Goal: Obtain resource: Download file/media

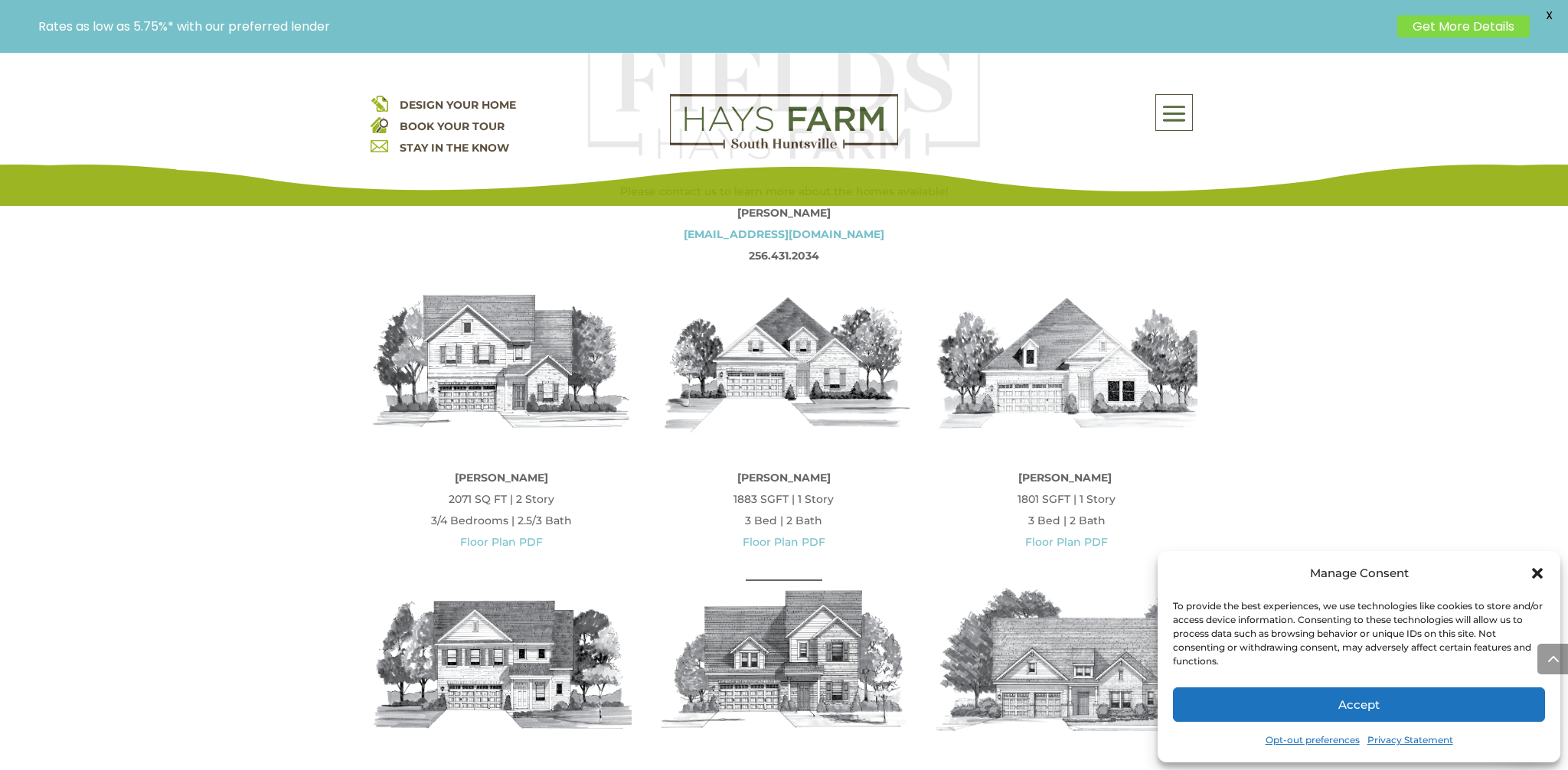
scroll to position [704, 0]
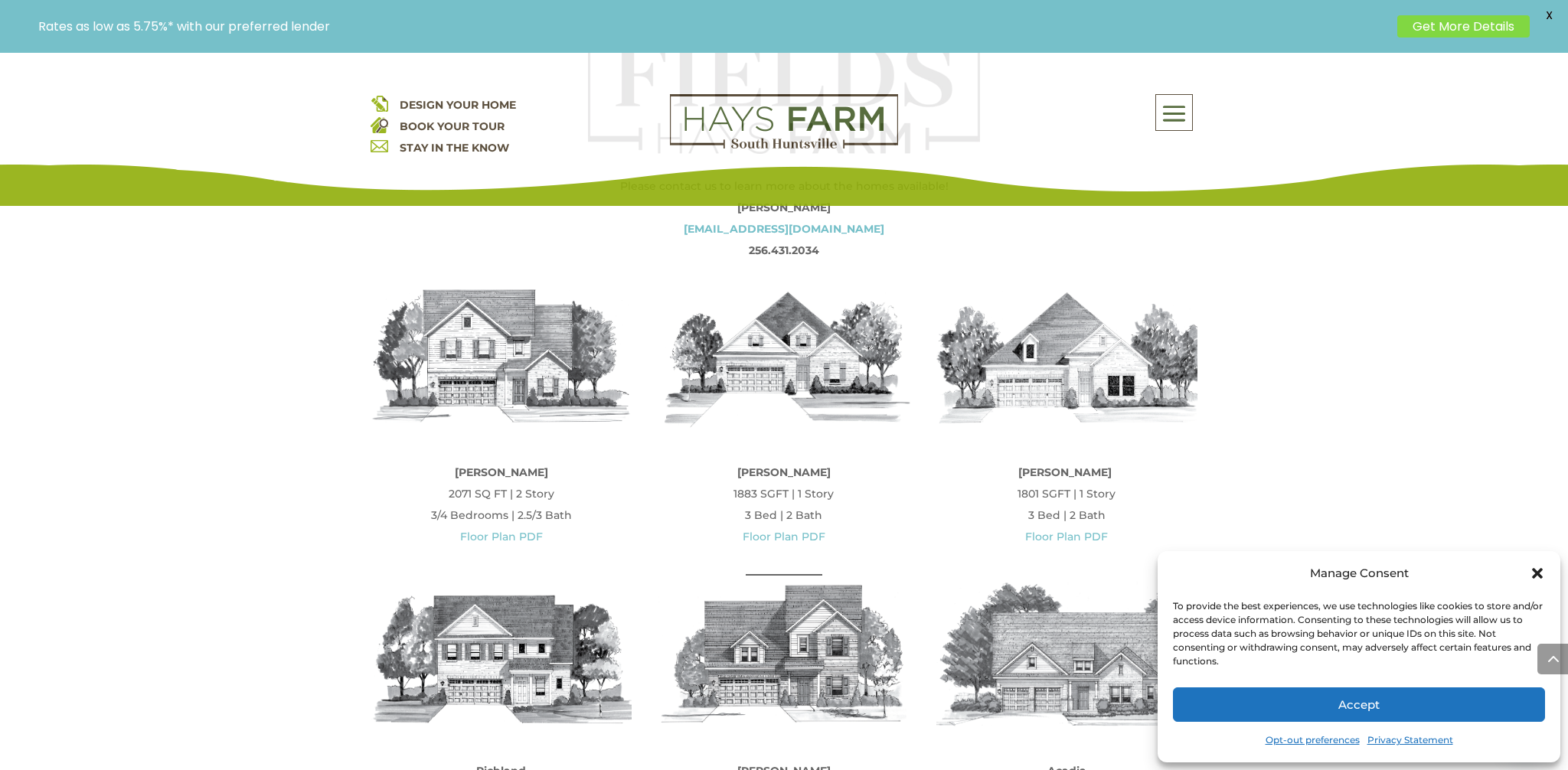
click at [780, 535] on link "Floor Plan PDF" at bounding box center [783, 536] width 83 height 14
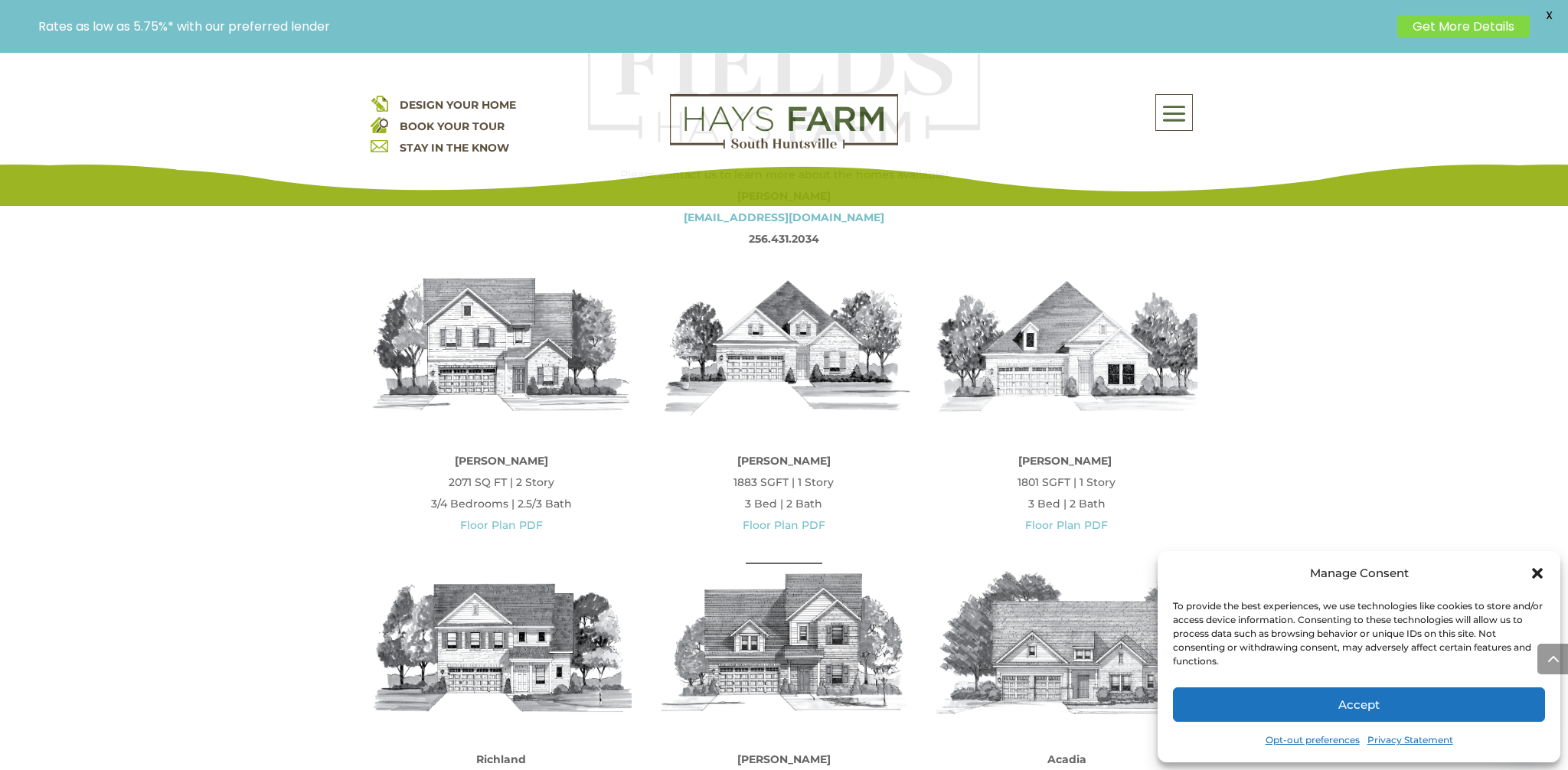
scroll to position [707, 0]
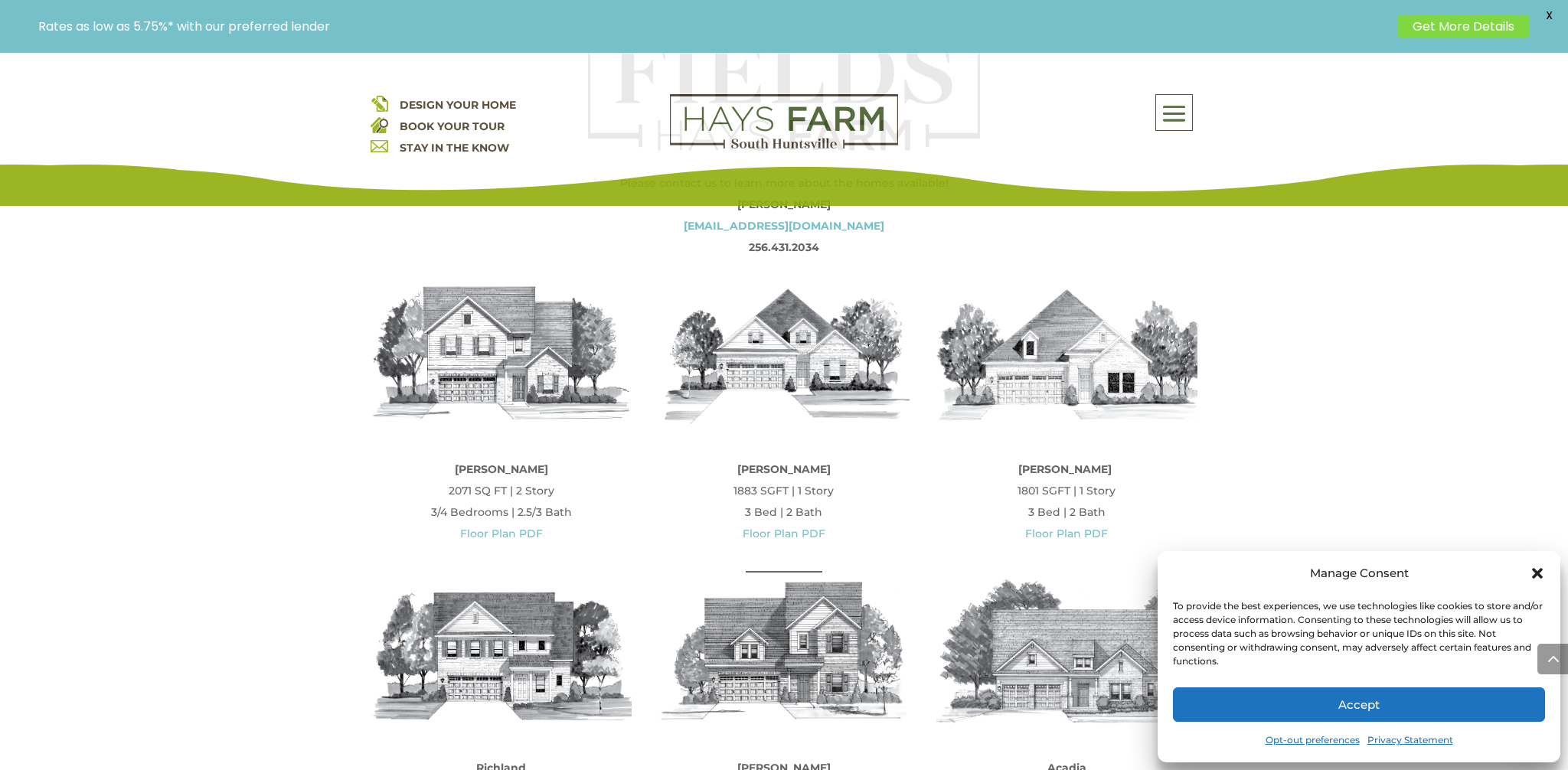
click at [1538, 571] on icon "Close dialog" at bounding box center [1536, 573] width 11 height 11
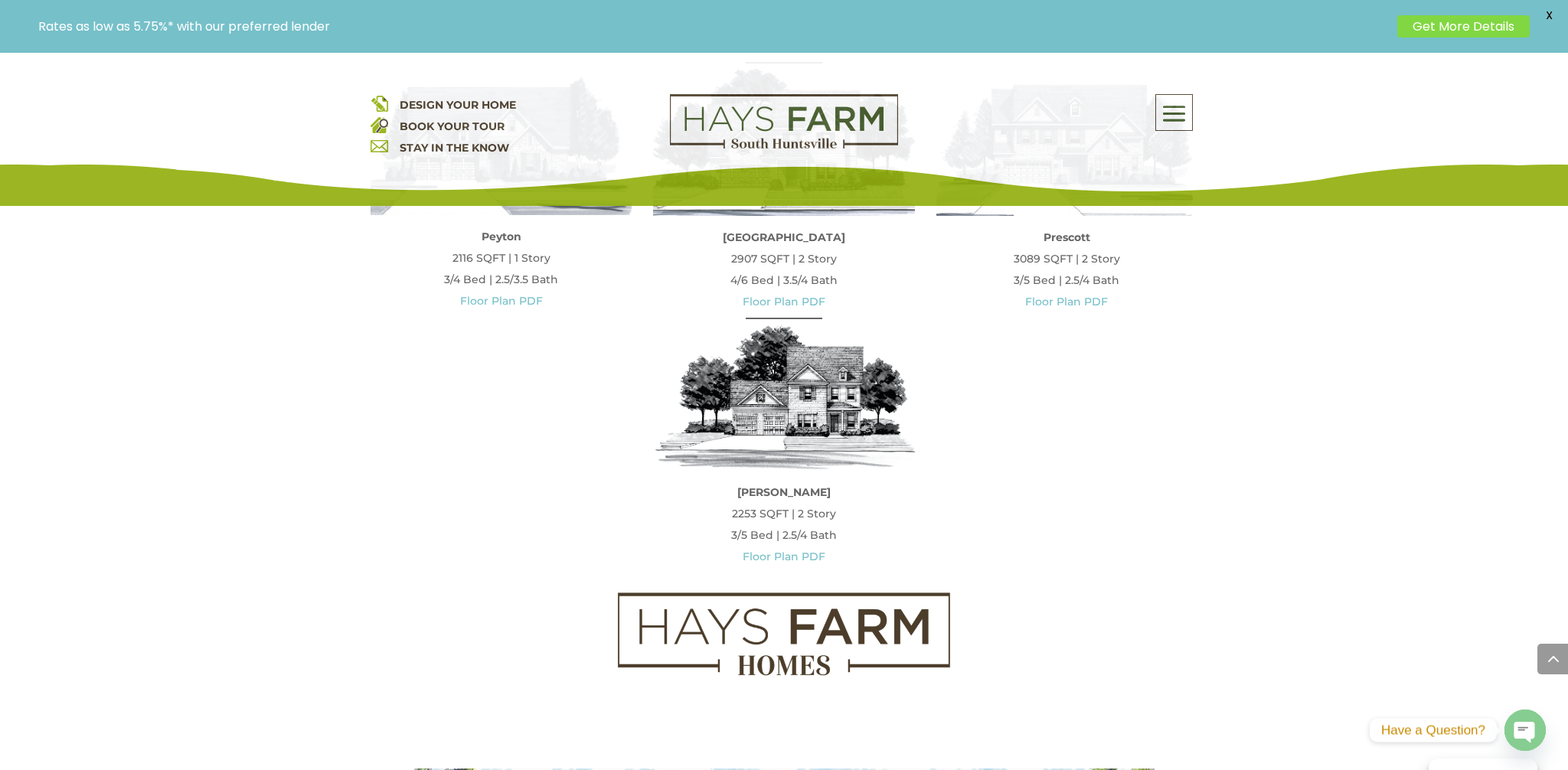
scroll to position [1759, 0]
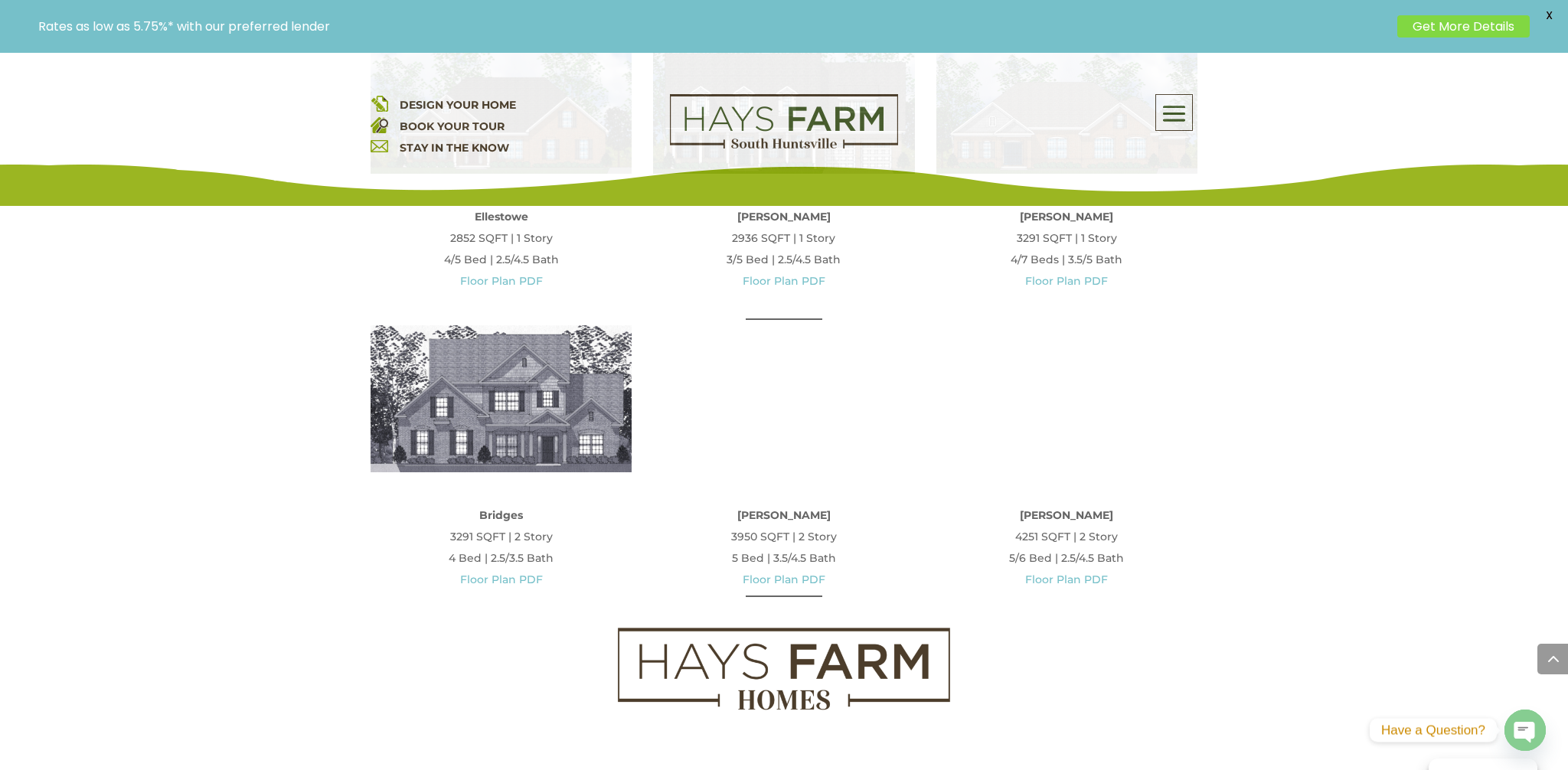
scroll to position [970, 0]
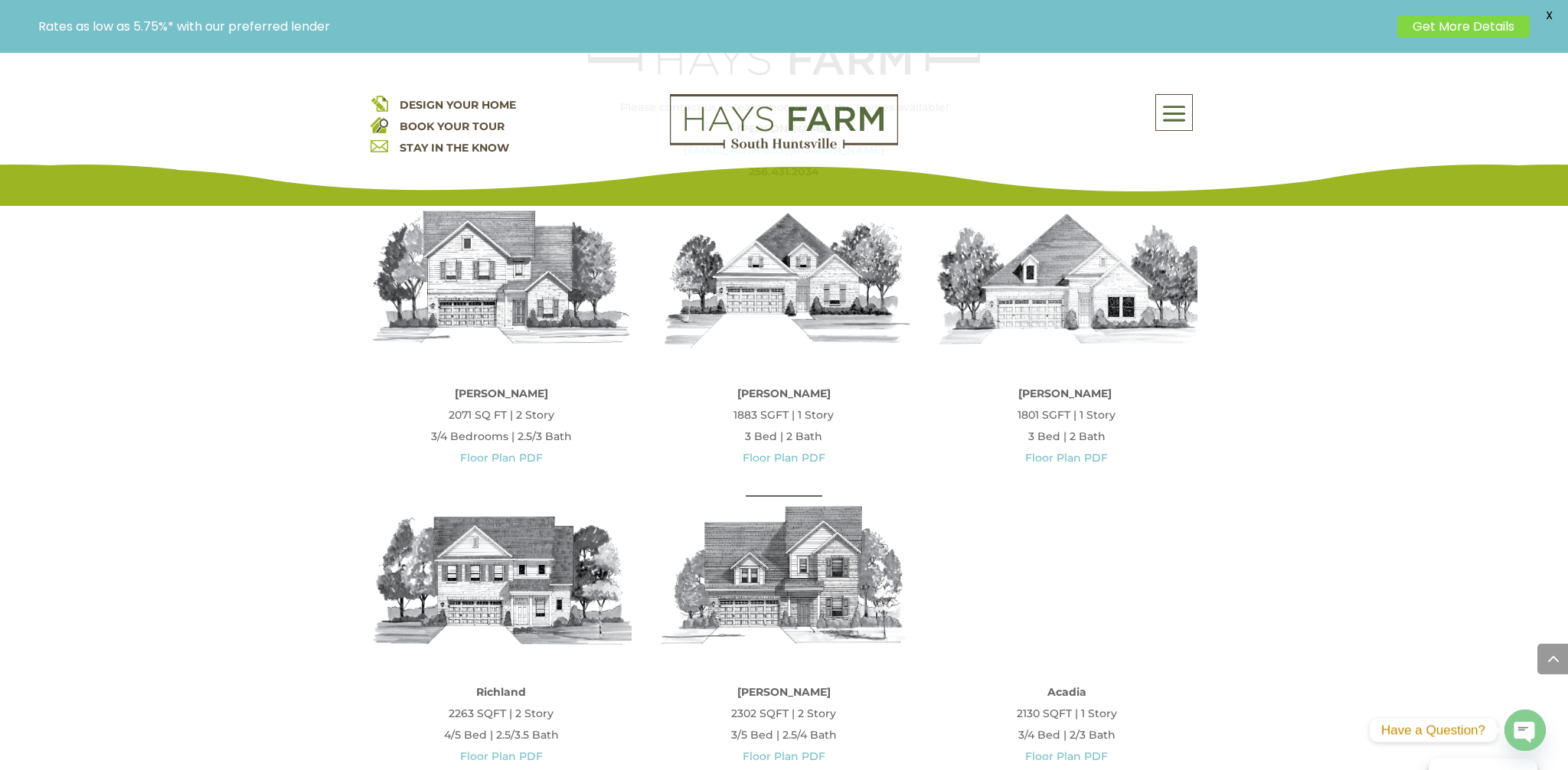
scroll to position [778, 0]
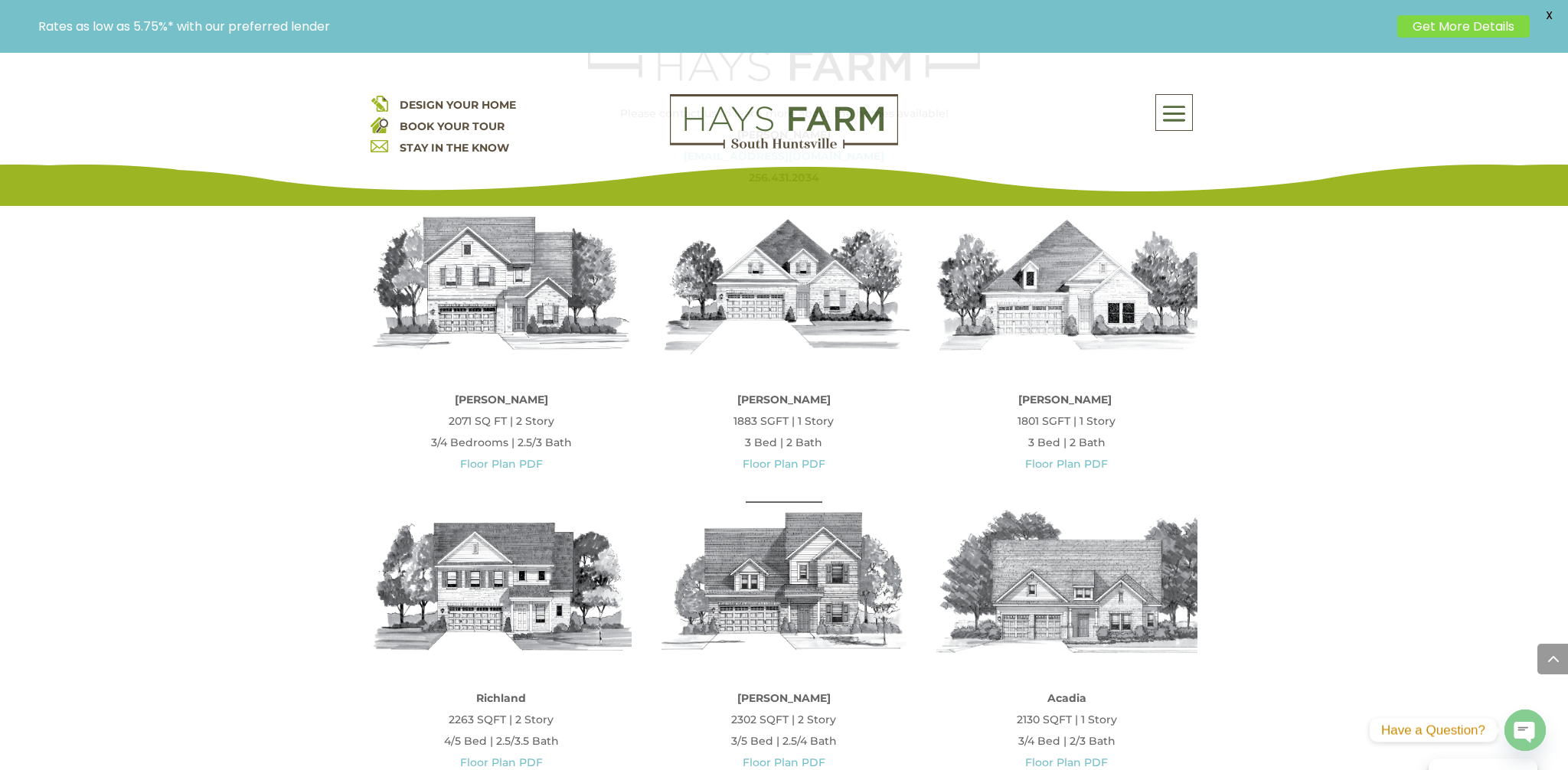
click at [1098, 304] on img at bounding box center [1066, 283] width 261 height 147
click at [1069, 463] on link "Floor Plan PDF" at bounding box center [1066, 464] width 83 height 14
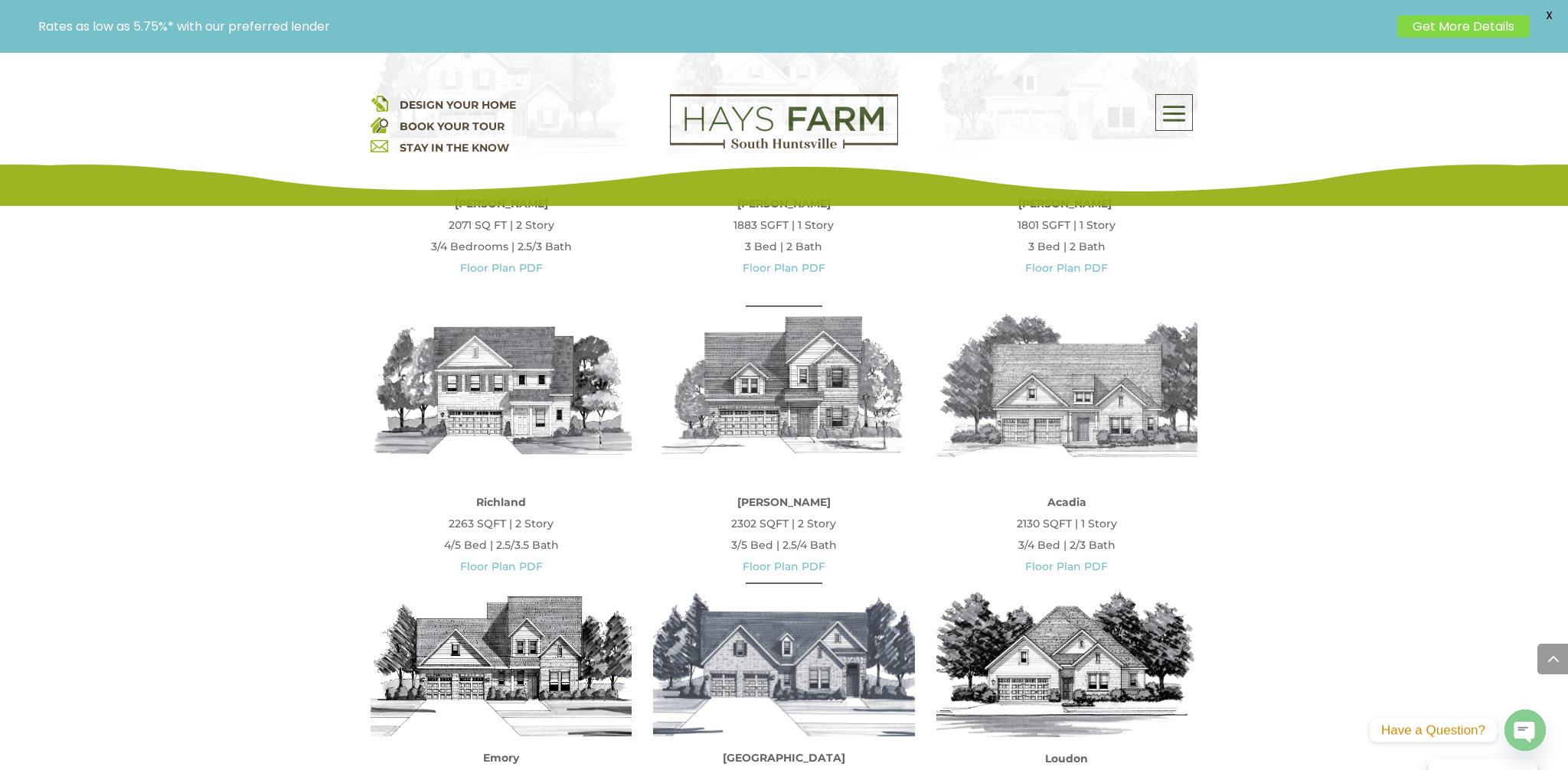
scroll to position [975, 0]
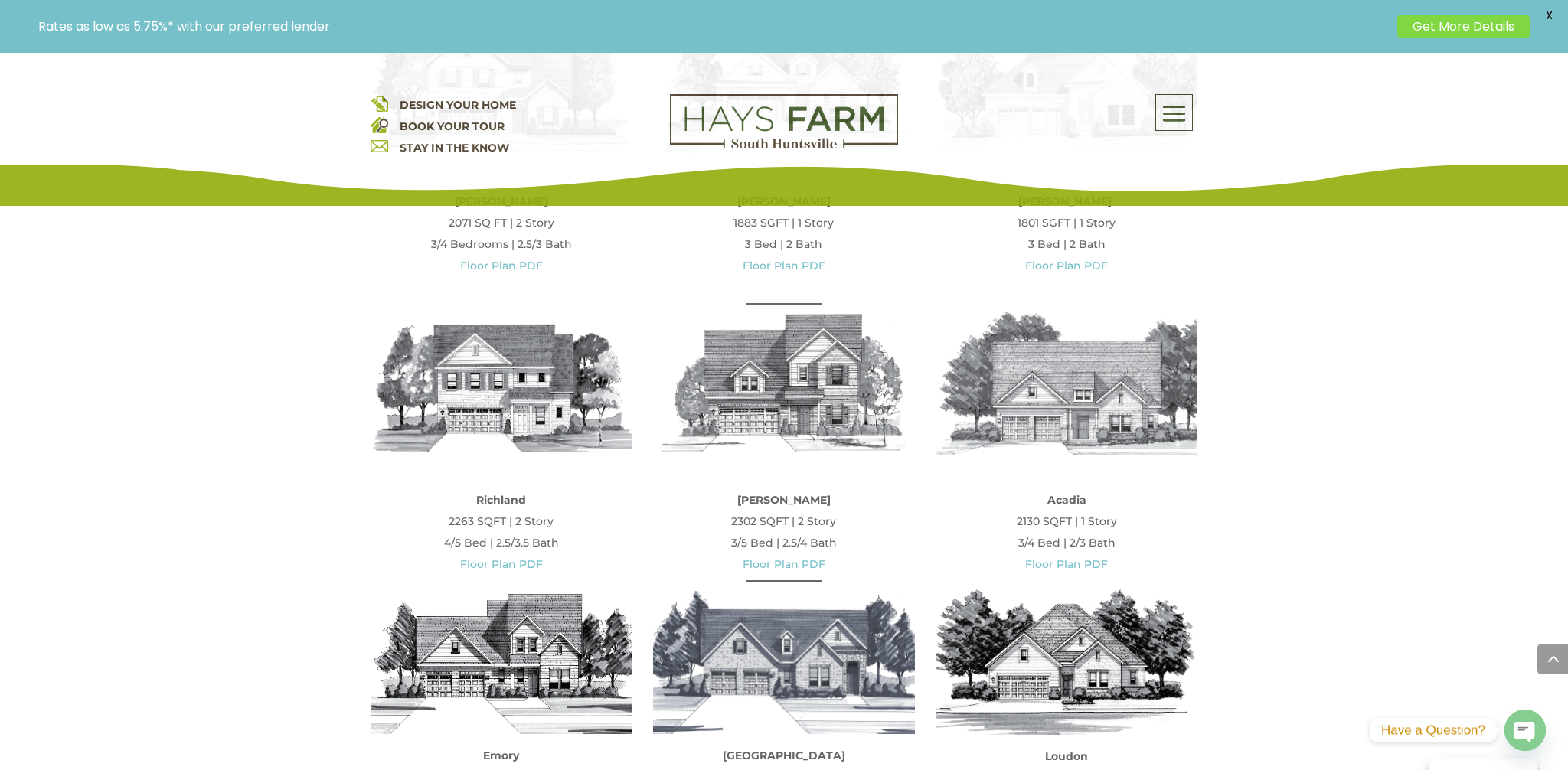
click at [1102, 418] on img at bounding box center [1066, 384] width 261 height 147
click at [1083, 560] on link "Floor Plan PDF" at bounding box center [1066, 564] width 83 height 14
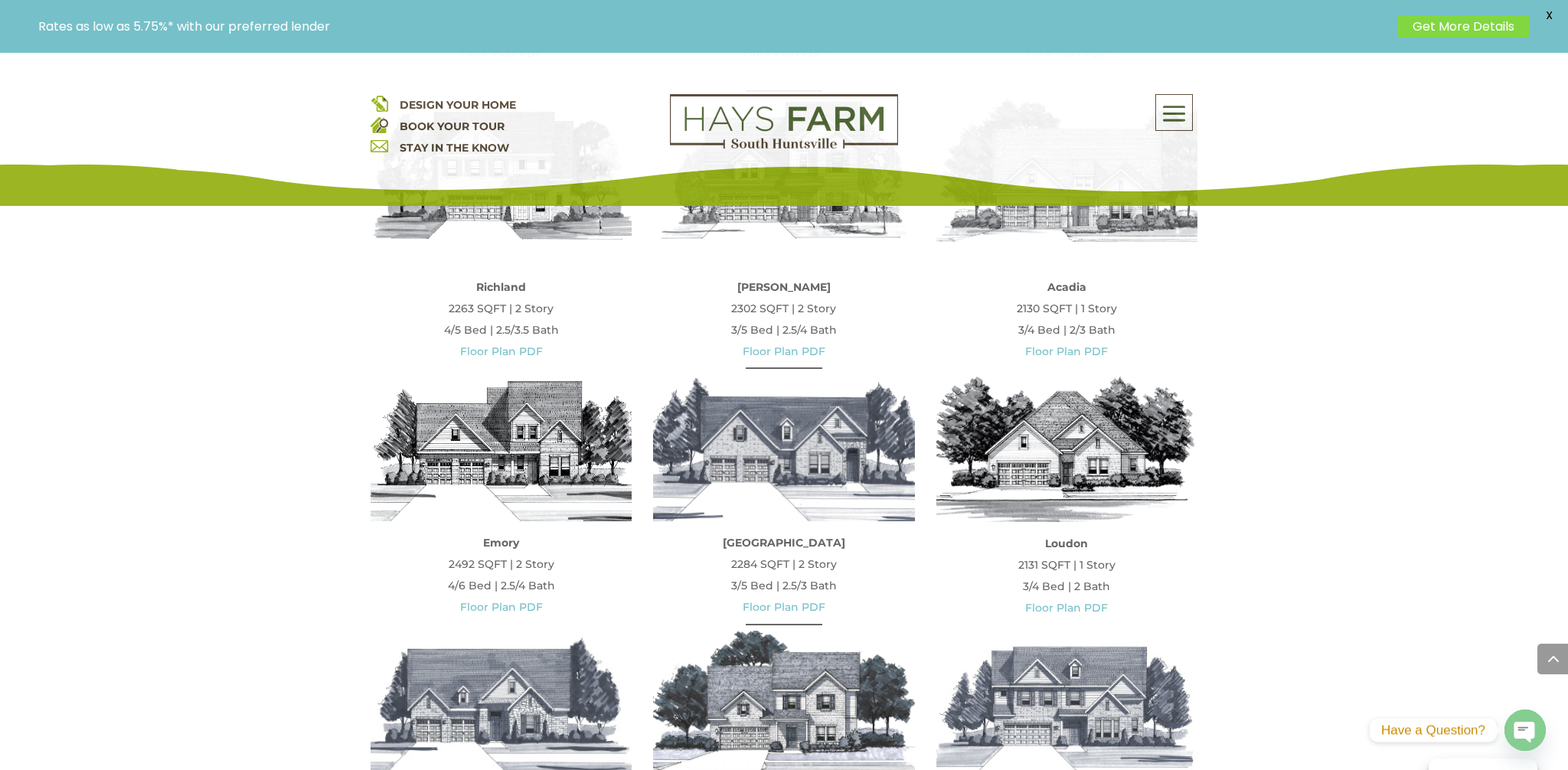
scroll to position [1193, 0]
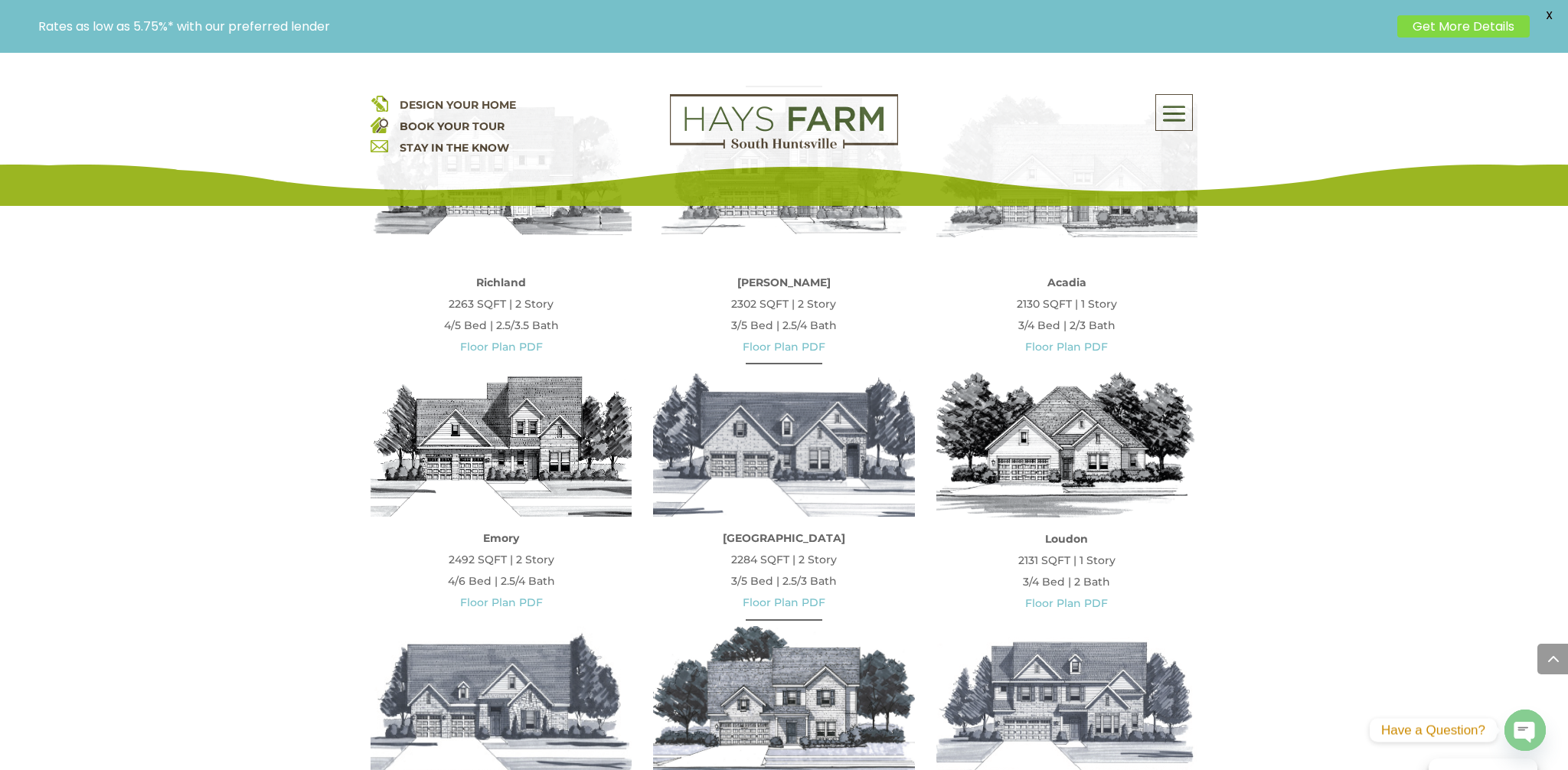
click at [1082, 443] on img at bounding box center [1066, 443] width 261 height 147
click at [1068, 601] on link "Floor Plan PDF" at bounding box center [1066, 603] width 83 height 14
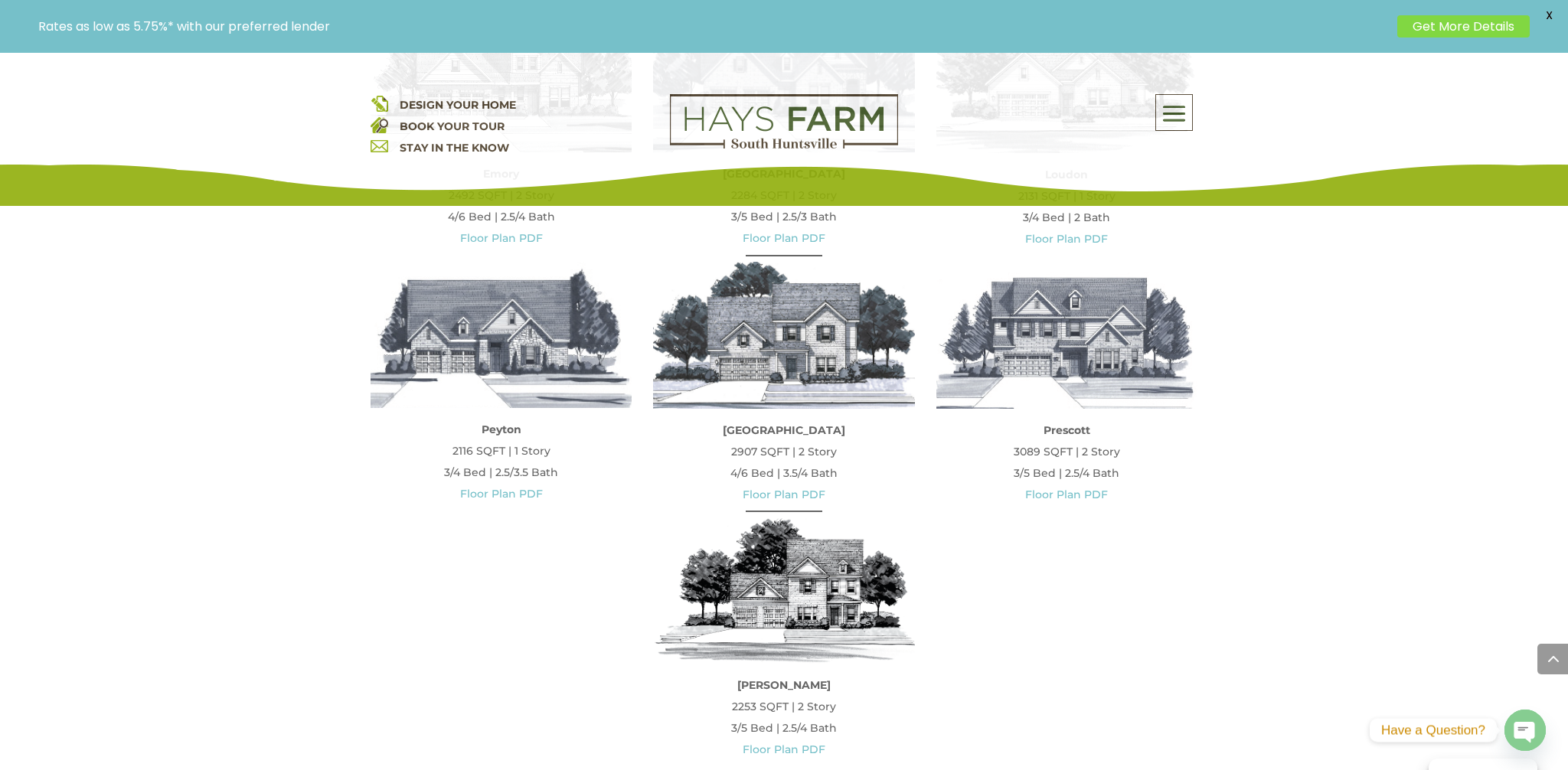
scroll to position [1564, 0]
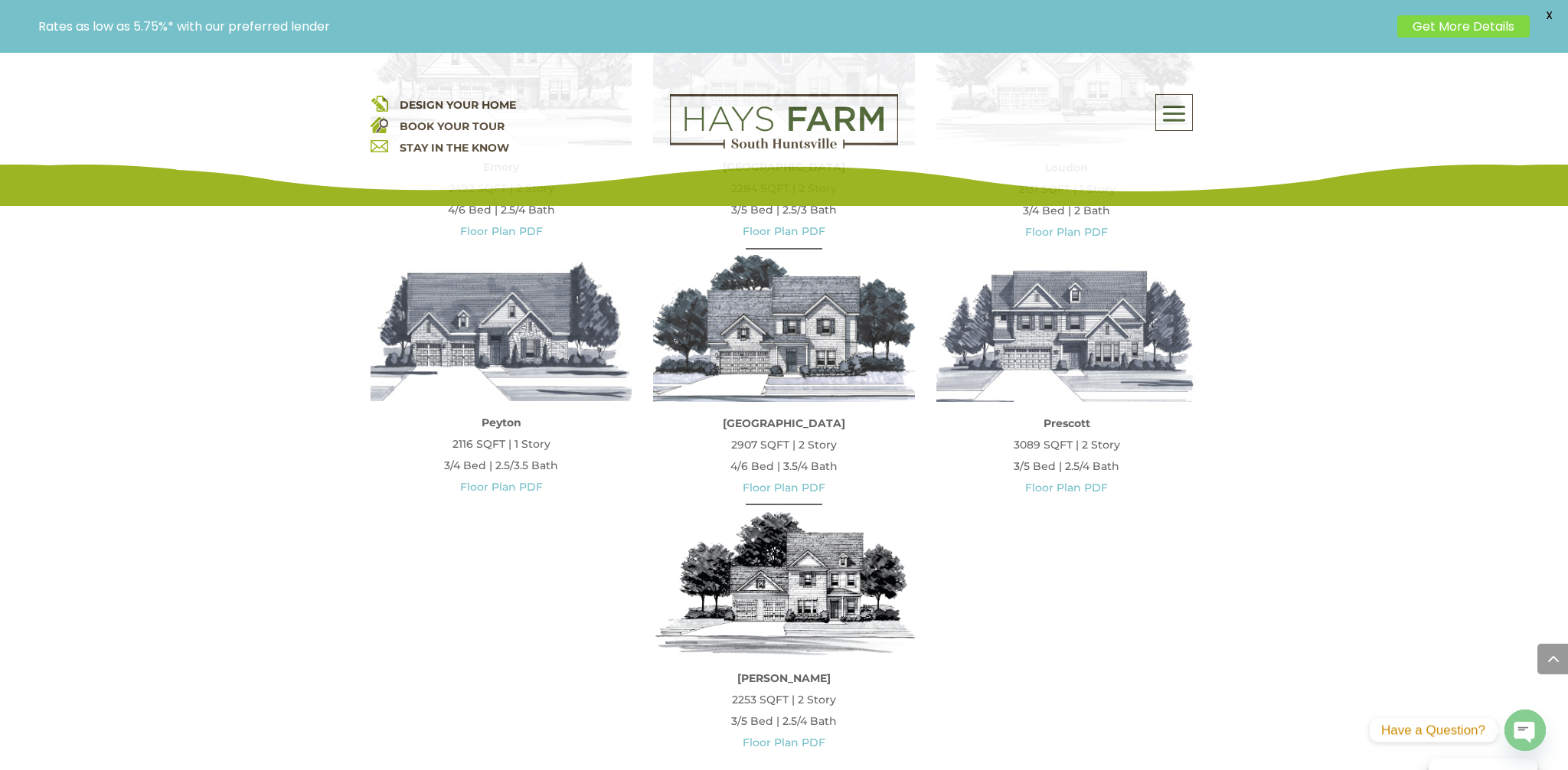
click at [493, 380] on img at bounding box center [500, 328] width 261 height 146
click at [480, 481] on link "Floor Plan PDF" at bounding box center [501, 486] width 83 height 14
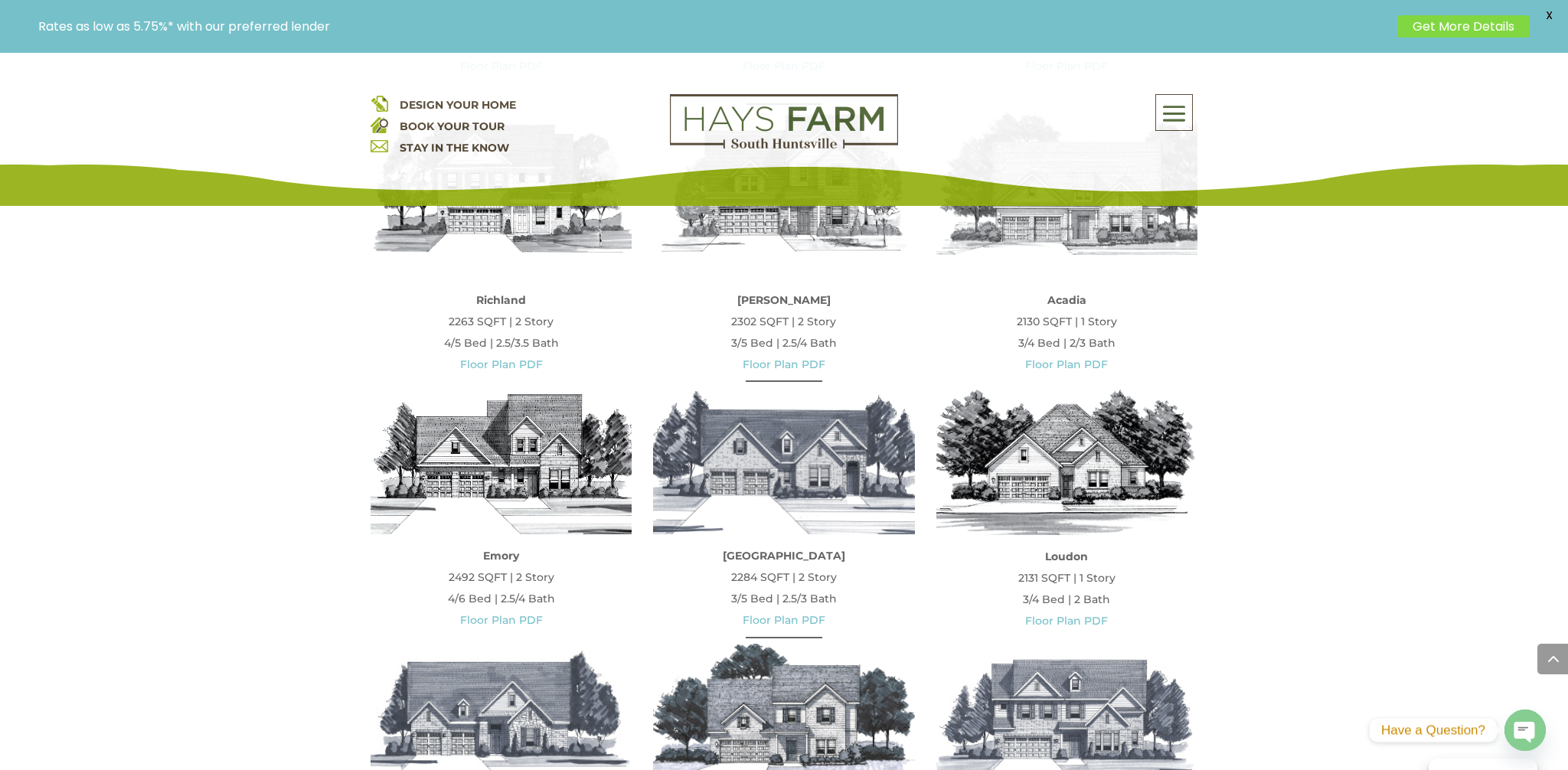
scroll to position [1175, 0]
click at [1071, 620] on link "Floor Plan PDF" at bounding box center [1066, 622] width 83 height 14
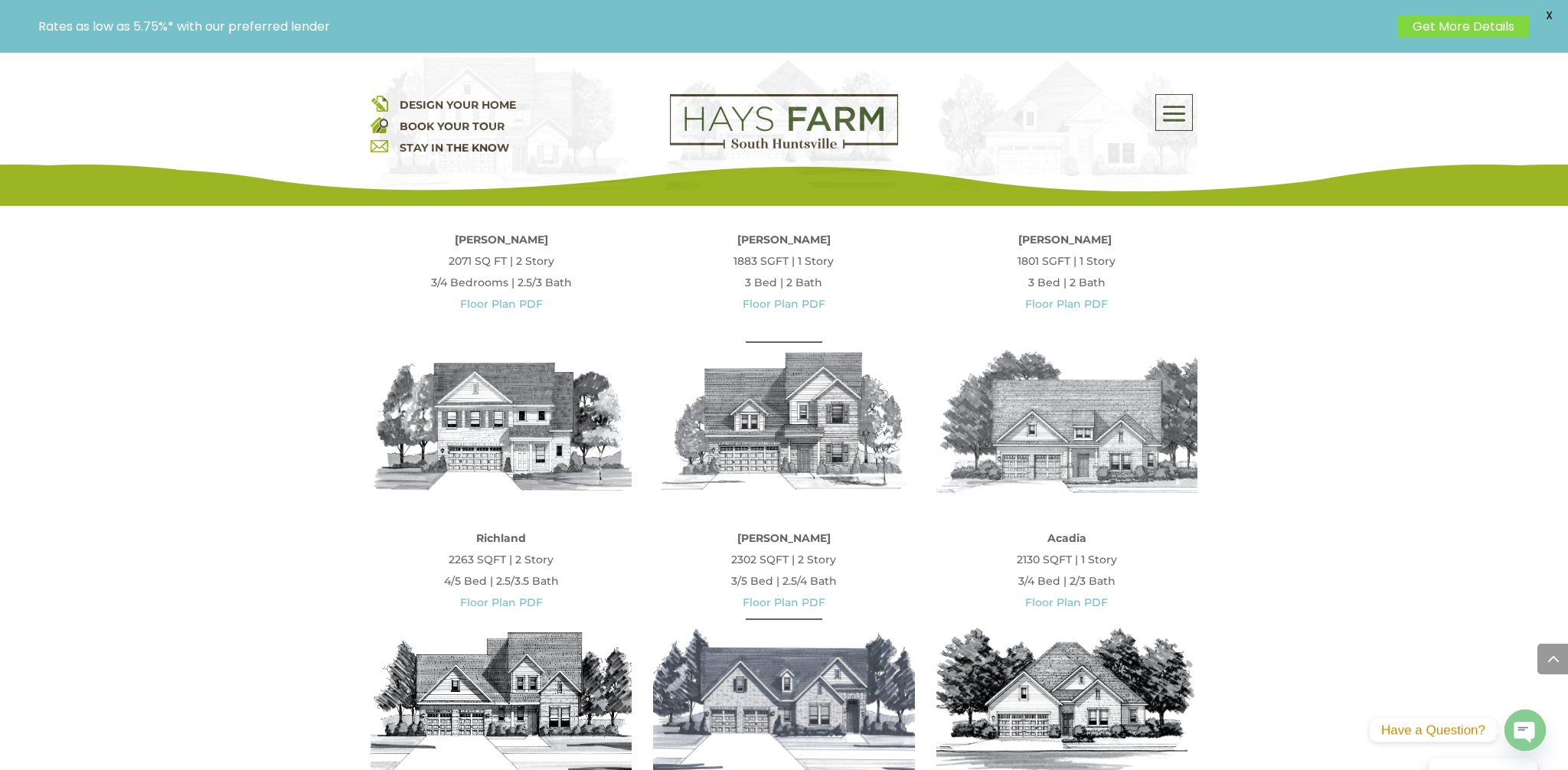
scroll to position [930, 0]
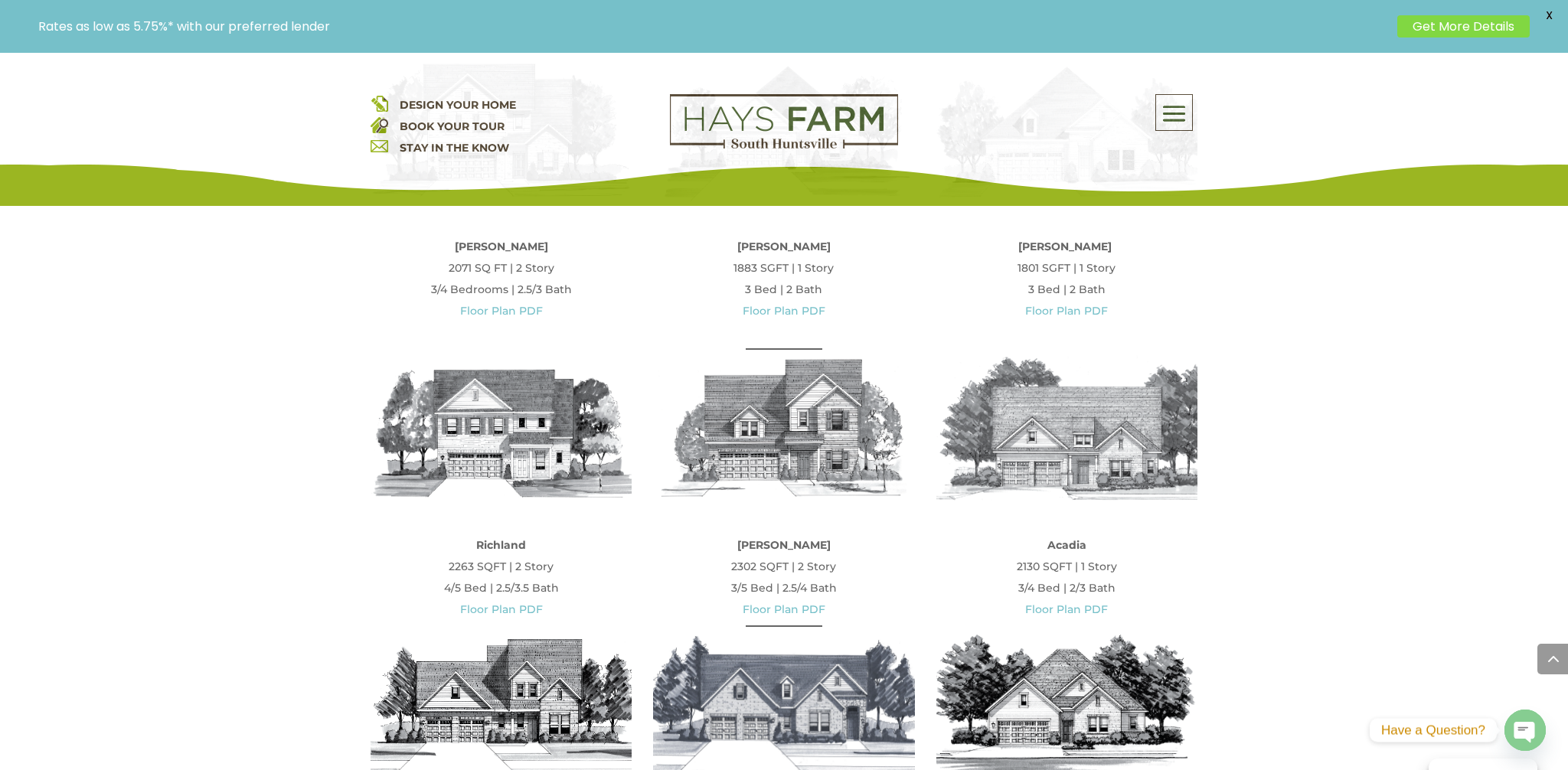
click at [1087, 450] on img at bounding box center [1066, 429] width 261 height 147
click at [1075, 608] on link "Floor Plan PDF" at bounding box center [1066, 609] width 83 height 14
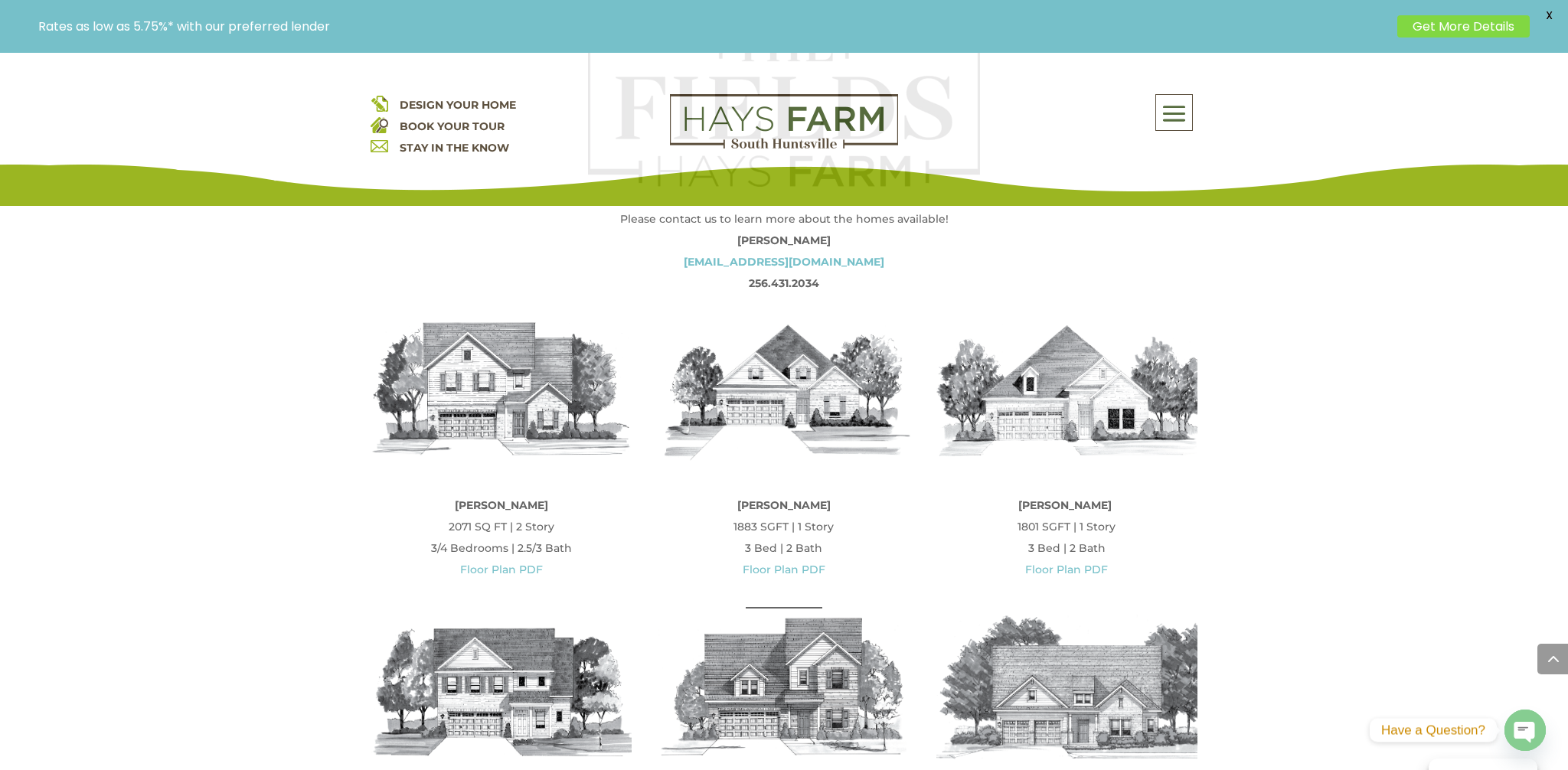
scroll to position [669, 0]
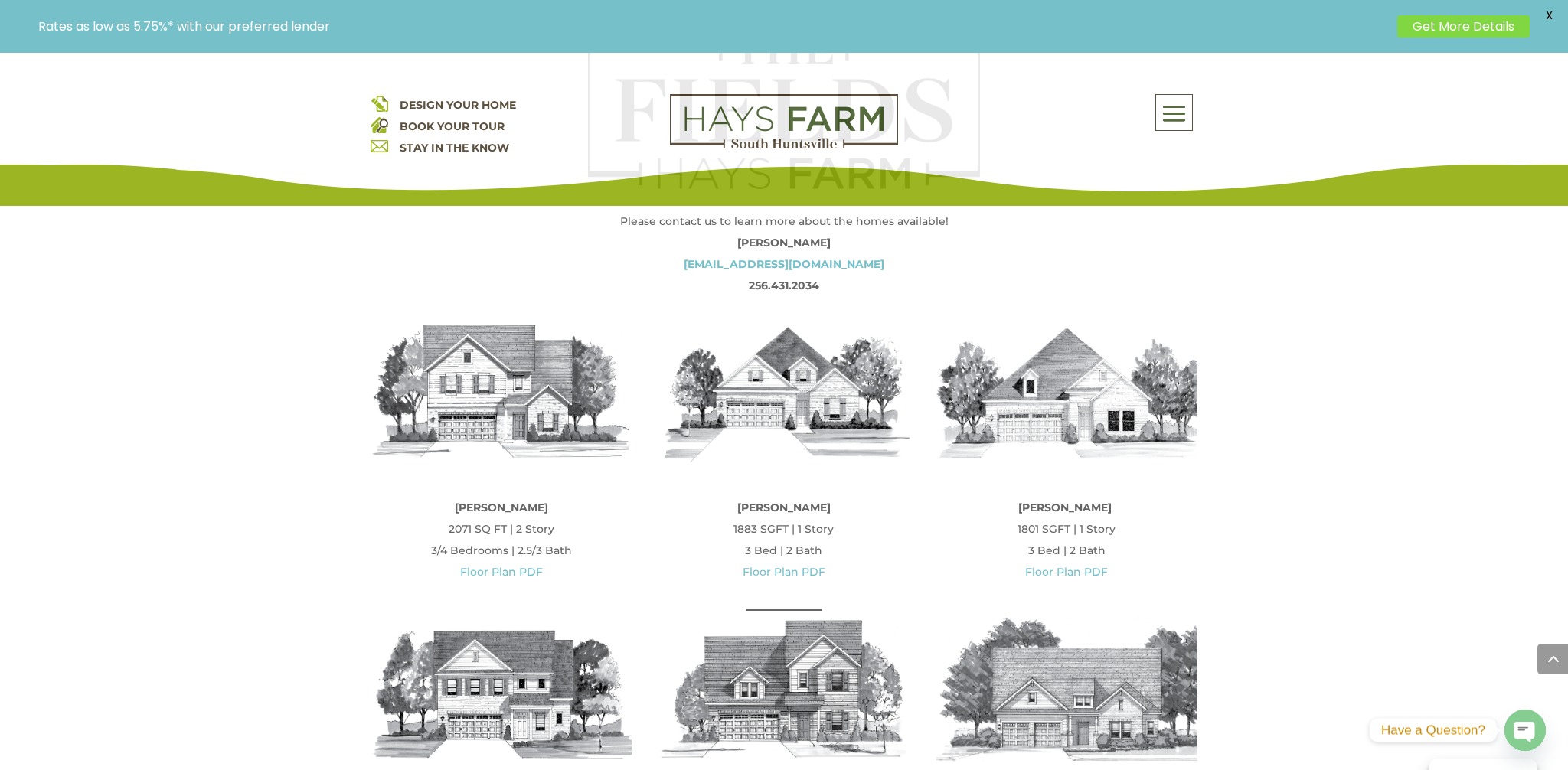
click at [1068, 567] on link "Floor Plan PDF" at bounding box center [1066, 571] width 83 height 14
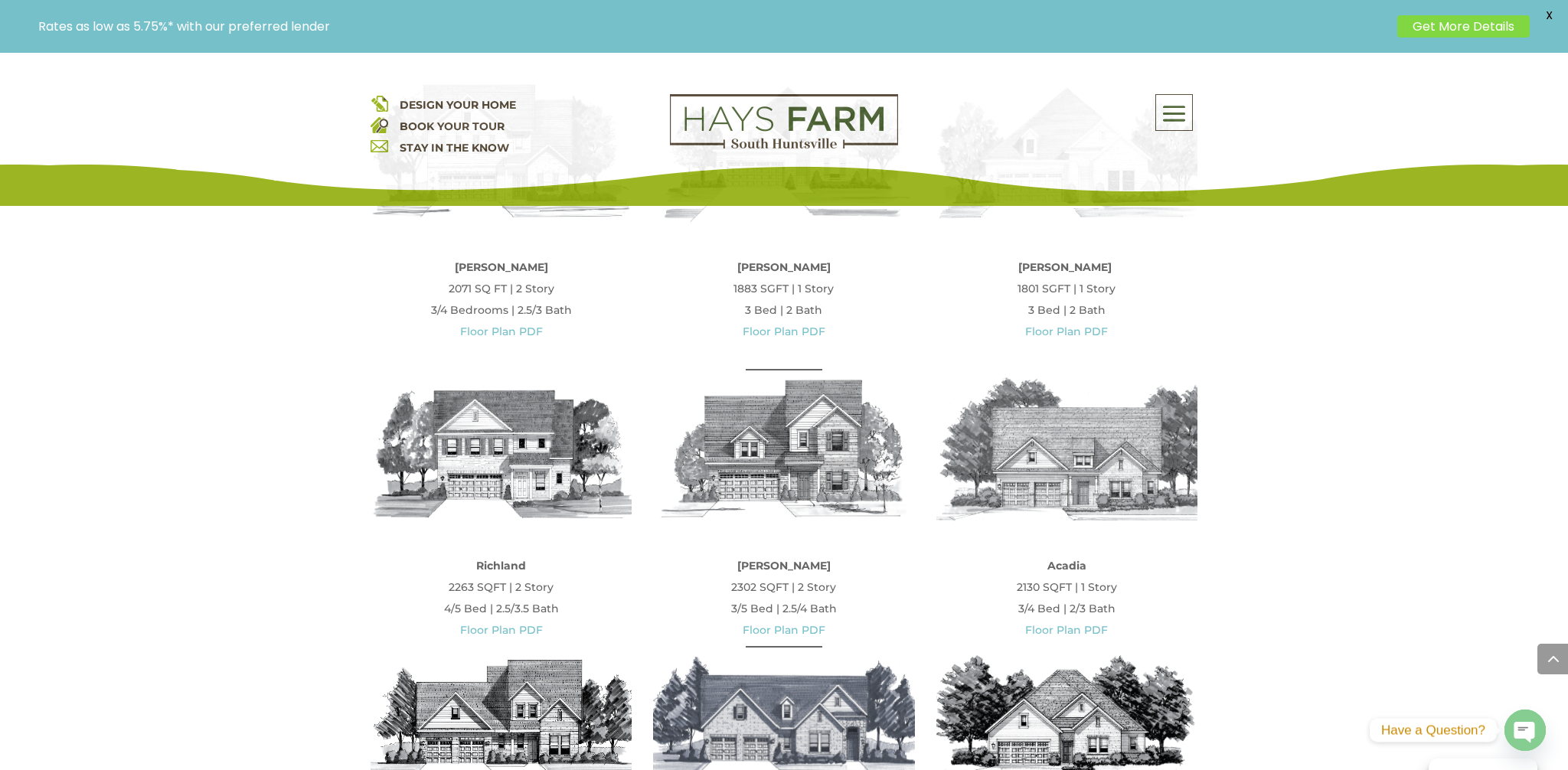
scroll to position [908, 0]
click at [1044, 330] on link "Floor Plan PDF" at bounding box center [1066, 332] width 83 height 14
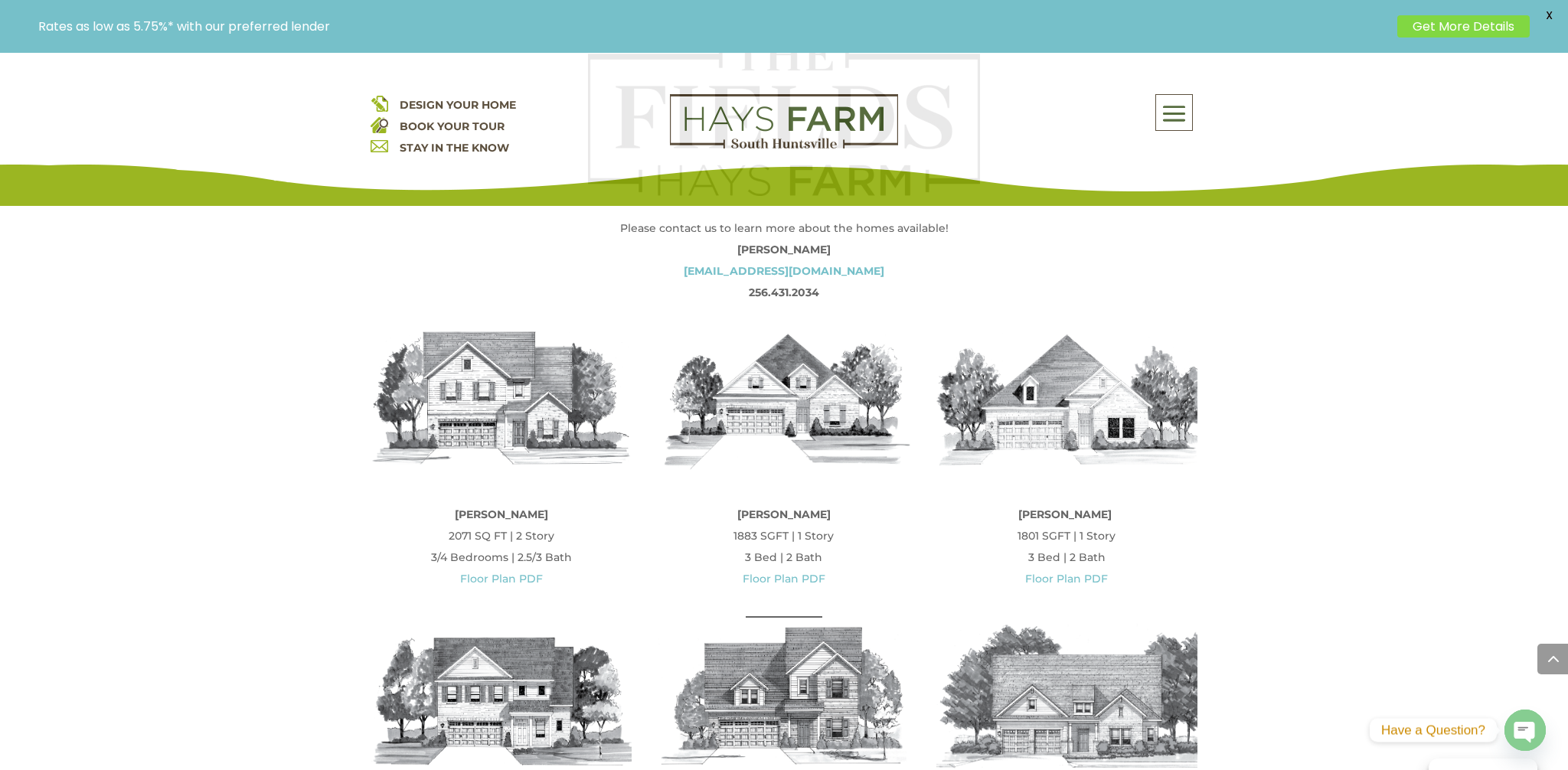
scroll to position [664, 0]
click at [777, 572] on link "Floor Plan PDF" at bounding box center [783, 577] width 83 height 14
